Goal: Transaction & Acquisition: Purchase product/service

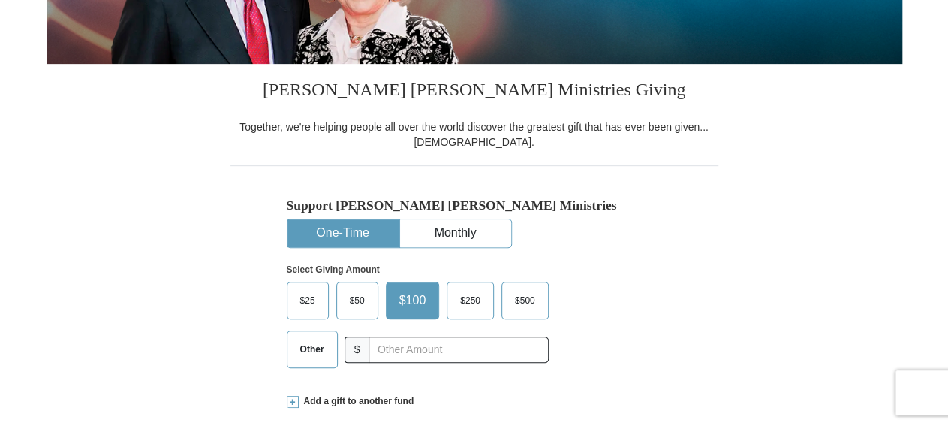
scroll to position [390, 0]
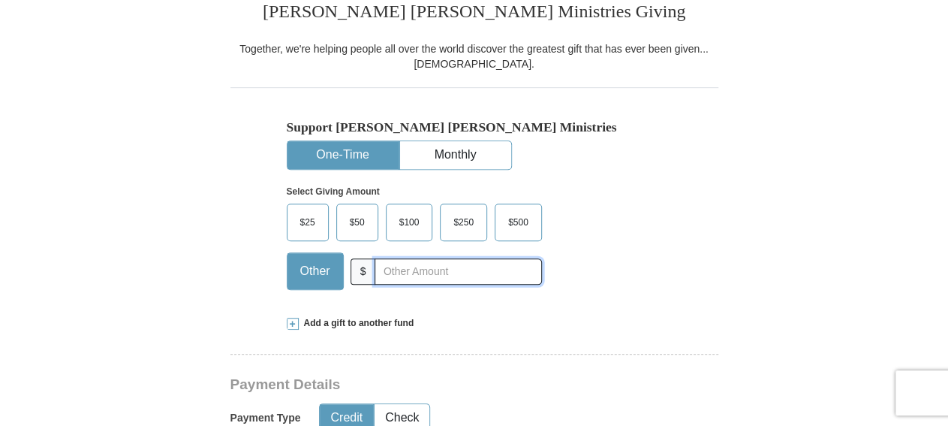
click at [454, 267] on input "text" at bounding box center [458, 271] width 167 height 26
type input "15"
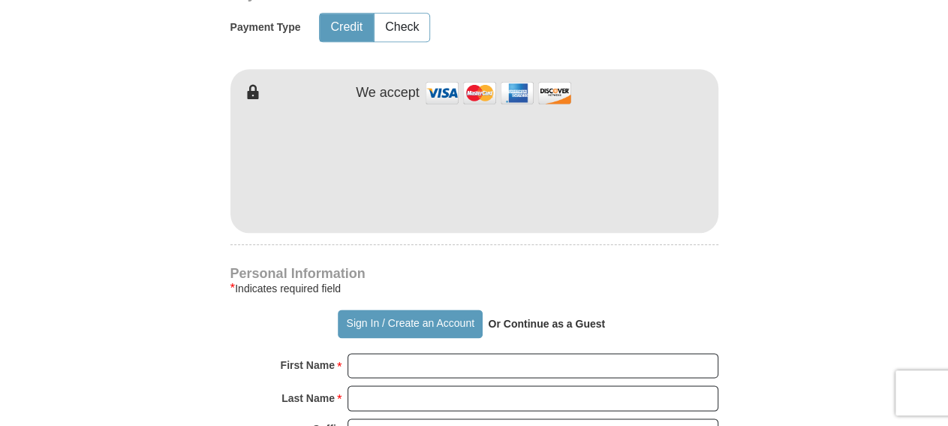
scroll to position [859, 0]
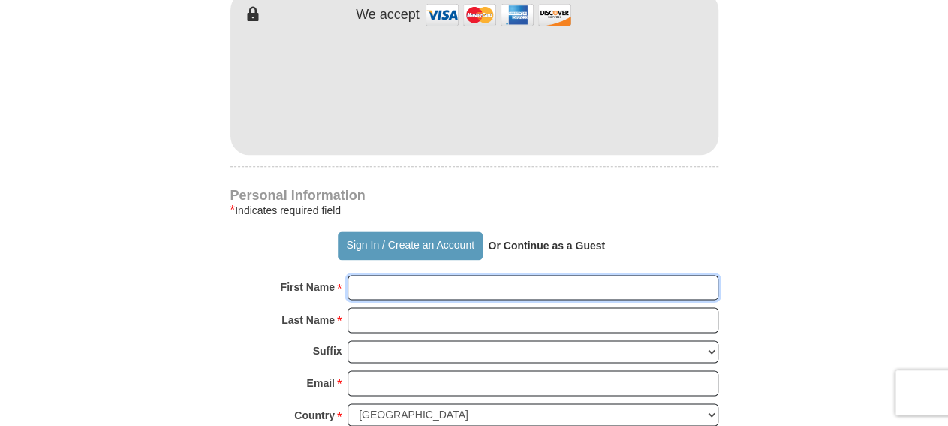
click at [436, 282] on input "First Name *" at bounding box center [533, 288] width 371 height 26
type input "LaDonald"
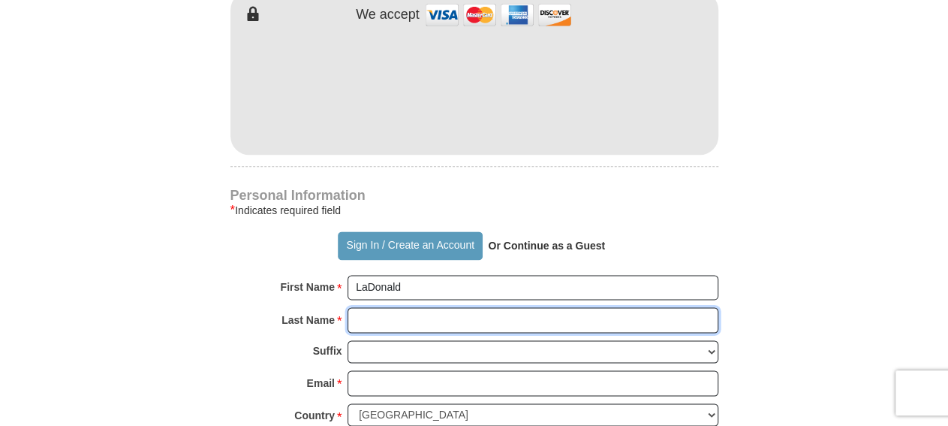
type input "[PERSON_NAME]"
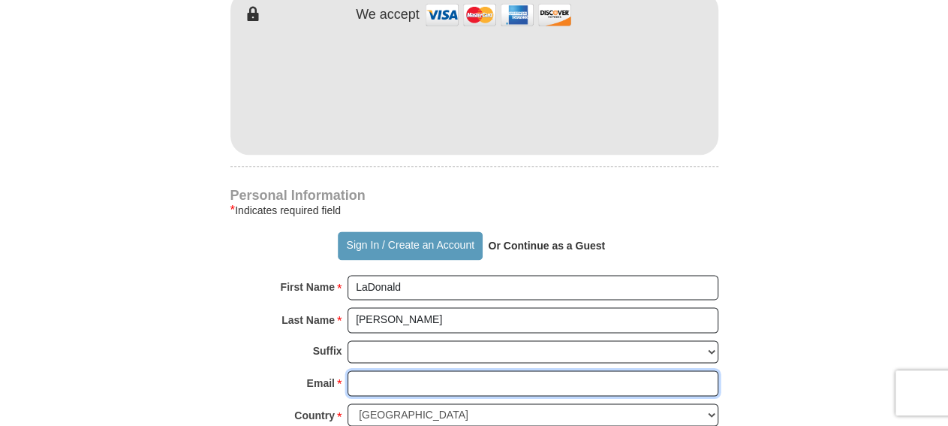
type input "[EMAIL_ADDRESS][DOMAIN_NAME]"
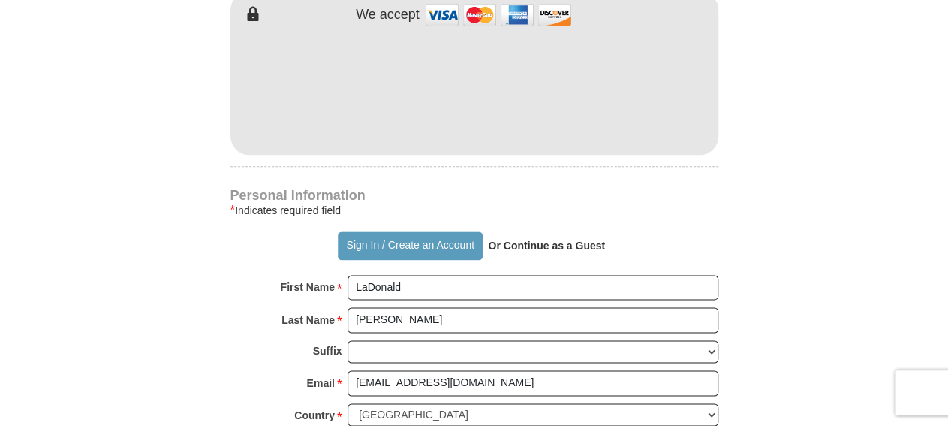
type input "[STREET_ADDRESS]"
type input "Monroe"
select select "LA"
type input "71203"
type input "3186143092"
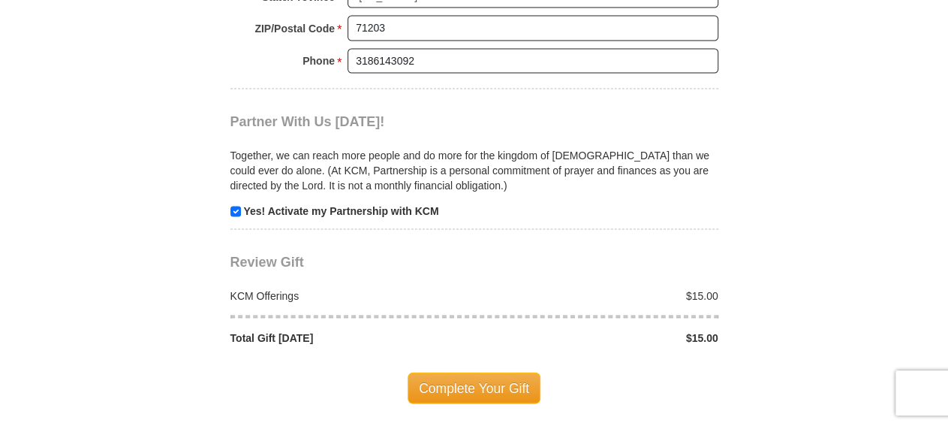
scroll to position [1484, 0]
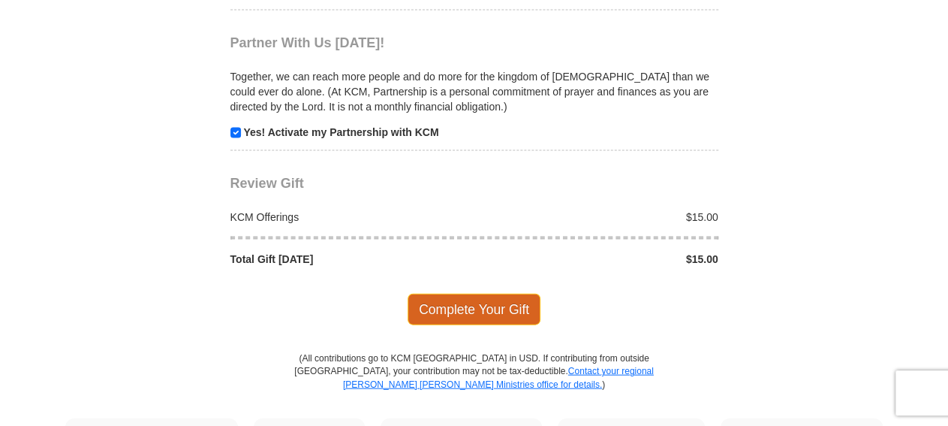
click at [475, 294] on span "Complete Your Gift" at bounding box center [474, 310] width 133 height 32
